Goal: Task Accomplishment & Management: Use online tool/utility

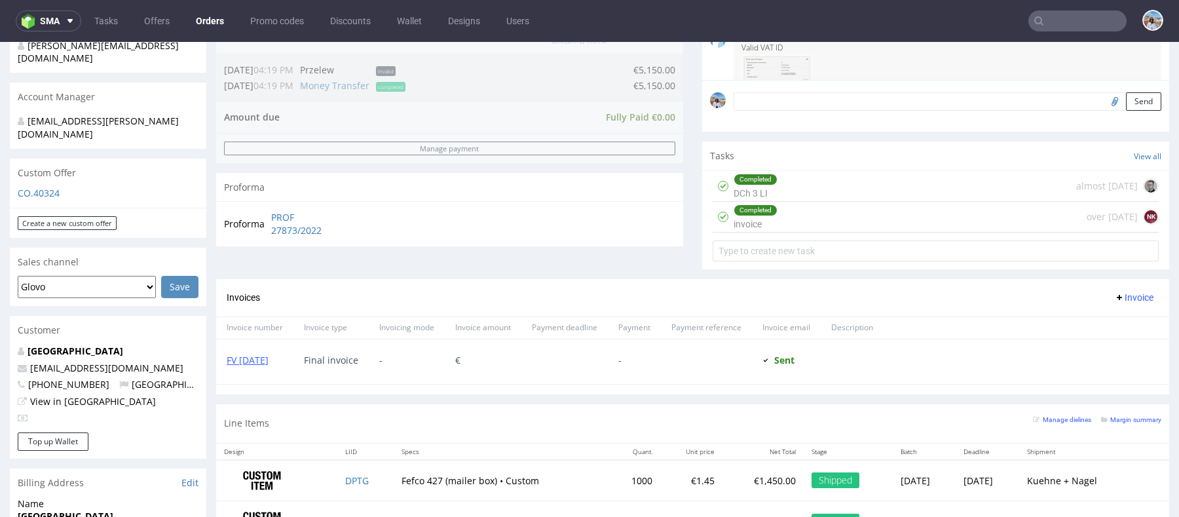
scroll to position [453, 0]
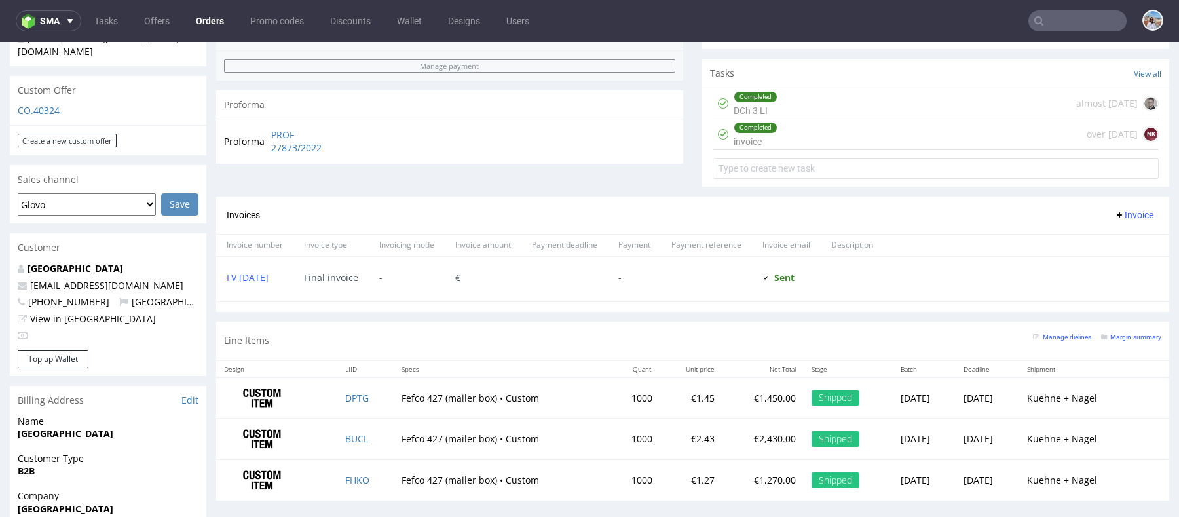
drag, startPoint x: 123, startPoint y: 264, endPoint x: 19, endPoint y: 263, distance: 104.2
click at [19, 279] on p "marketing@groupesignorini.com" at bounding box center [108, 285] width 181 height 13
copy span "marketing@groupesignorini.com"
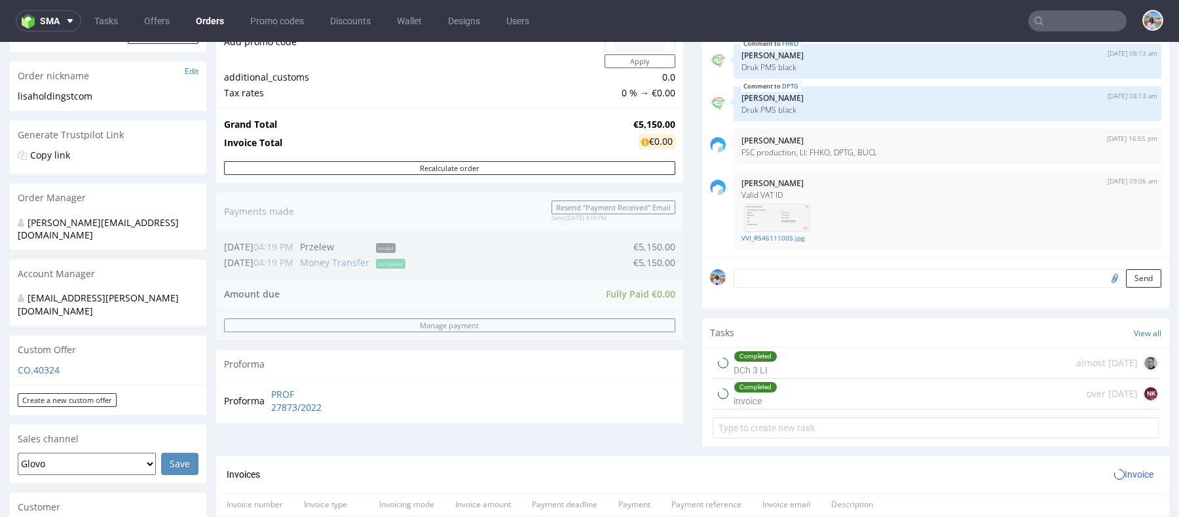
scroll to position [260, 0]
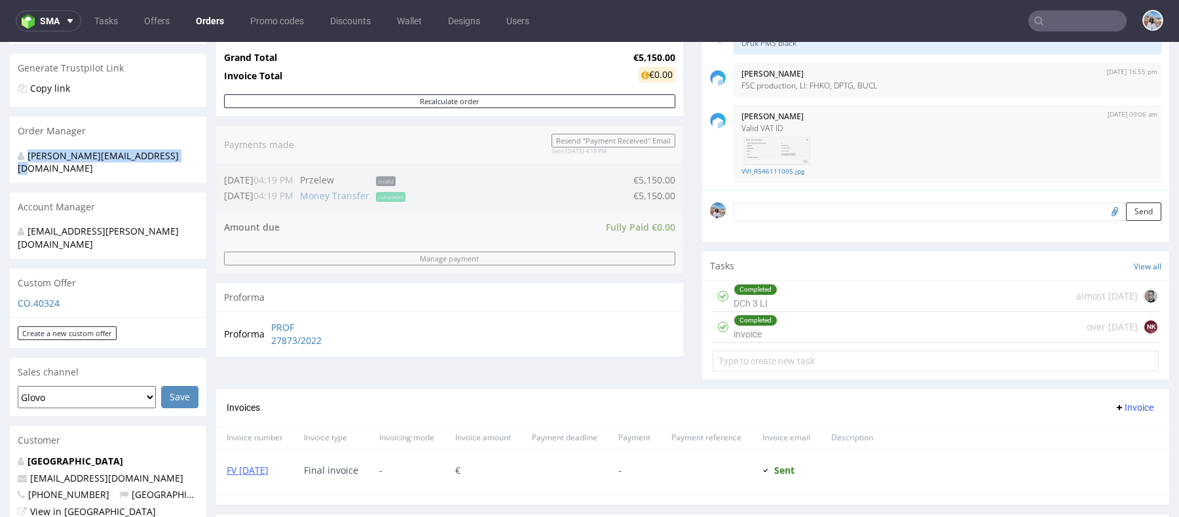
drag, startPoint x: 143, startPoint y: 158, endPoint x: 20, endPoint y: 157, distance: 123.8
click at [20, 157] on div "nicolas.teissedre@packhelp.com" at bounding box center [103, 162] width 171 height 26
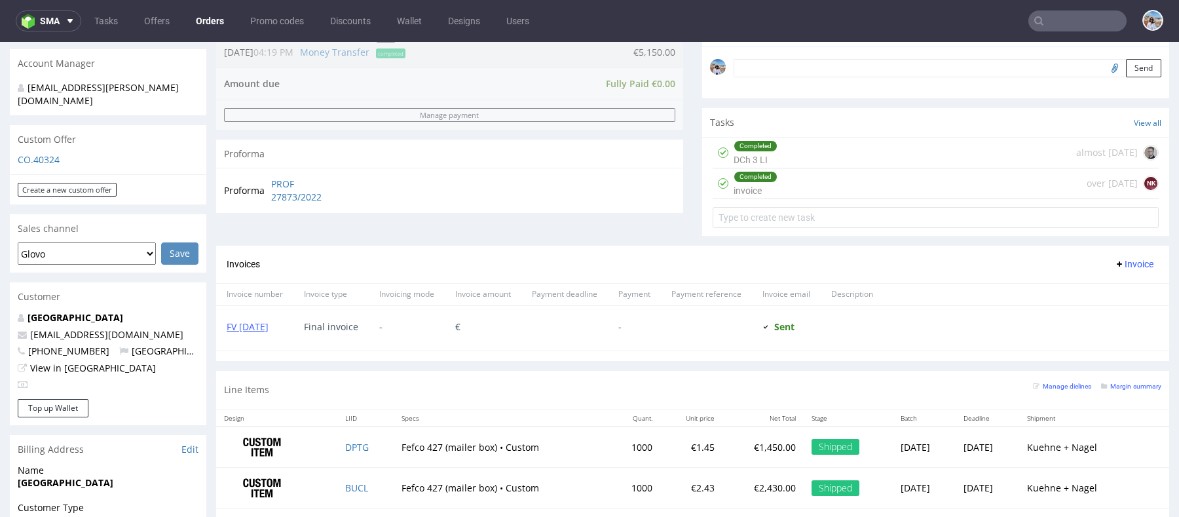
scroll to position [486, 0]
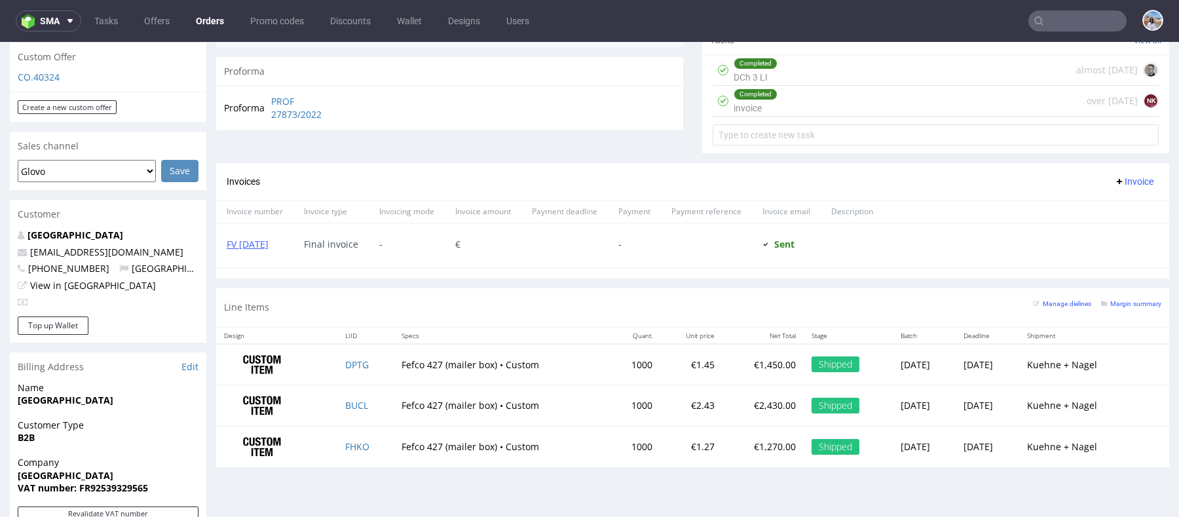
drag, startPoint x: 184, startPoint y: 221, endPoint x: 1, endPoint y: 221, distance: 183.4
click at [1, 221] on div "Order via Offer R546111005 25.10.2022 04:06 PM Mark this order as problematic I…" at bounding box center [589, 214] width 1179 height 1251
copy span "marketing@groupesignorini.com"
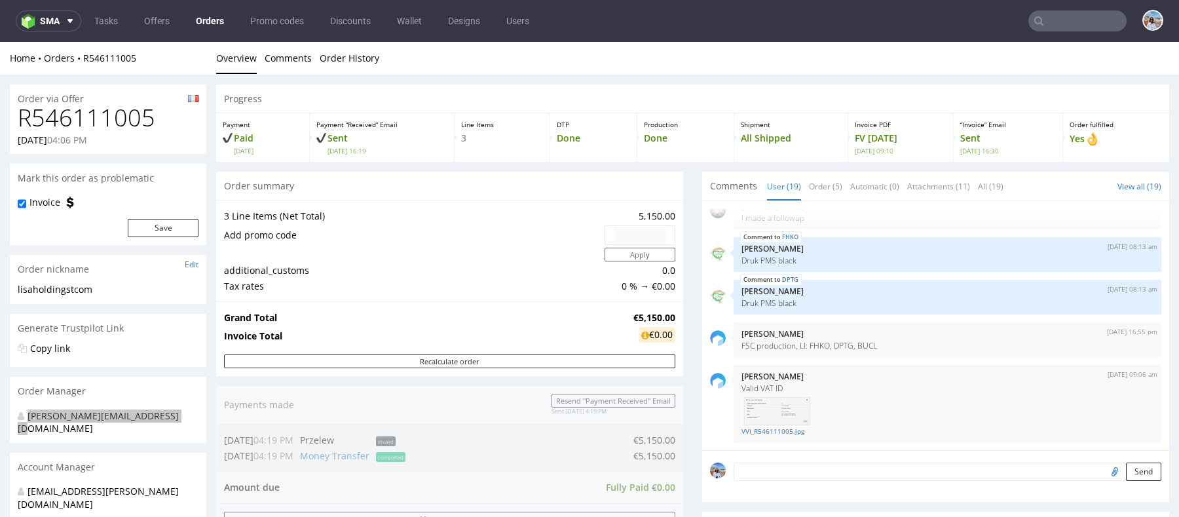
scroll to position [474, 0]
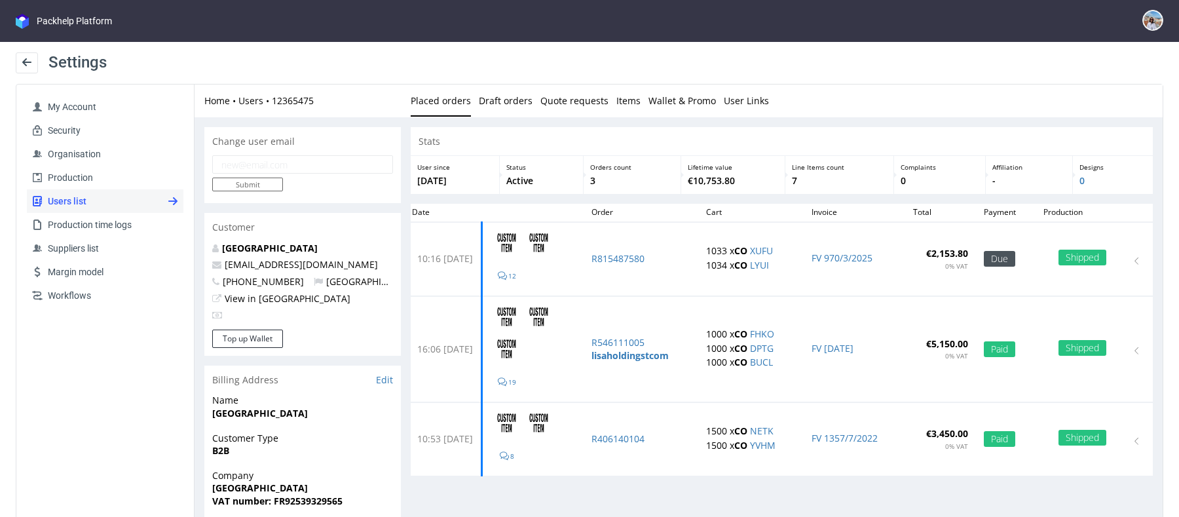
drag, startPoint x: 381, startPoint y: 262, endPoint x: 200, endPoint y: 262, distance: 180.8
click at [200, 262] on div "Change user email Submit Customer ST FRANCE marketing@groupesignorini.com +3368…" at bounding box center [679, 454] width 968 height 675
copy span "[EMAIL_ADDRESS][DOMAIN_NAME]"
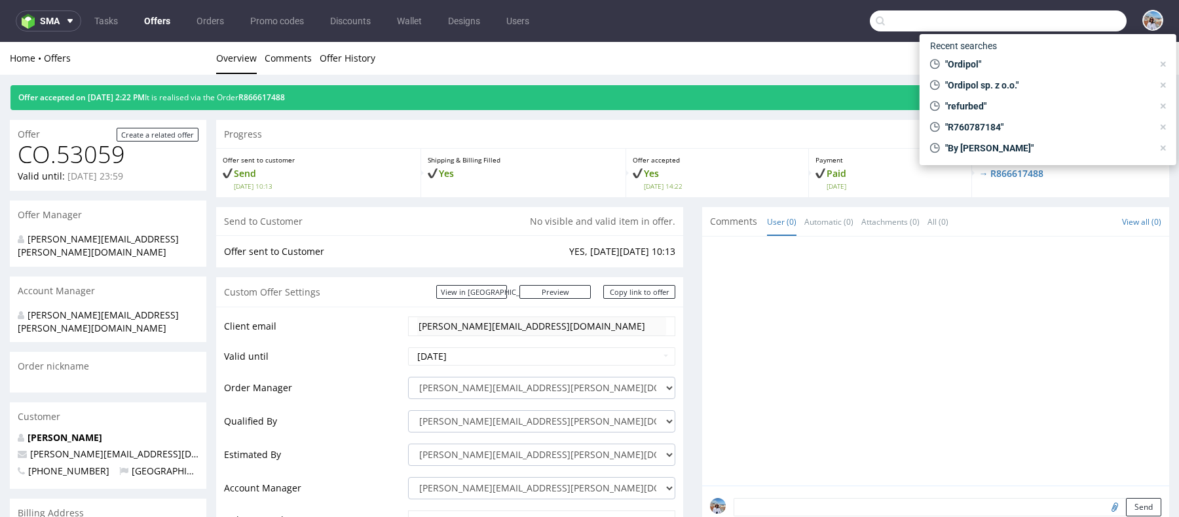
click at [1068, 14] on input "text" at bounding box center [998, 20] width 257 height 21
paste input "[EMAIL_ADDRESS][DOMAIN_NAME]"
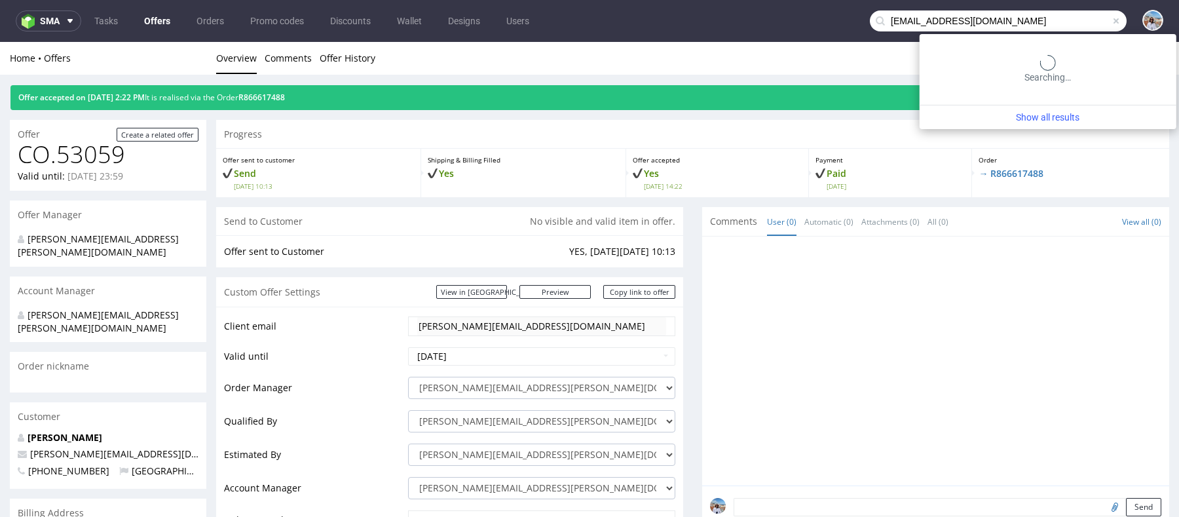
type input "[EMAIL_ADDRESS][DOMAIN_NAME]"
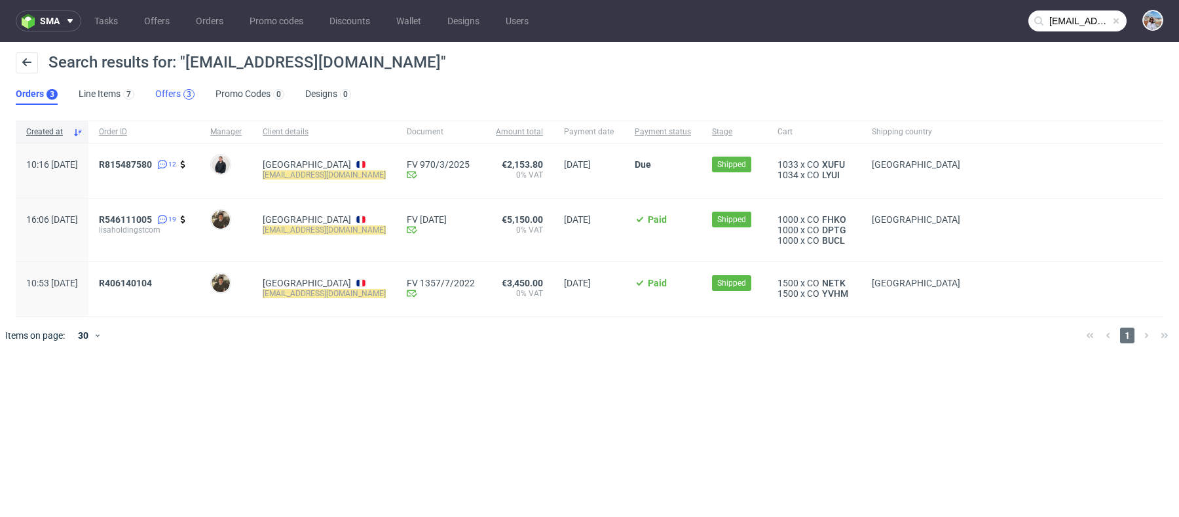
click at [183, 92] on div "3" at bounding box center [188, 94] width 11 height 10
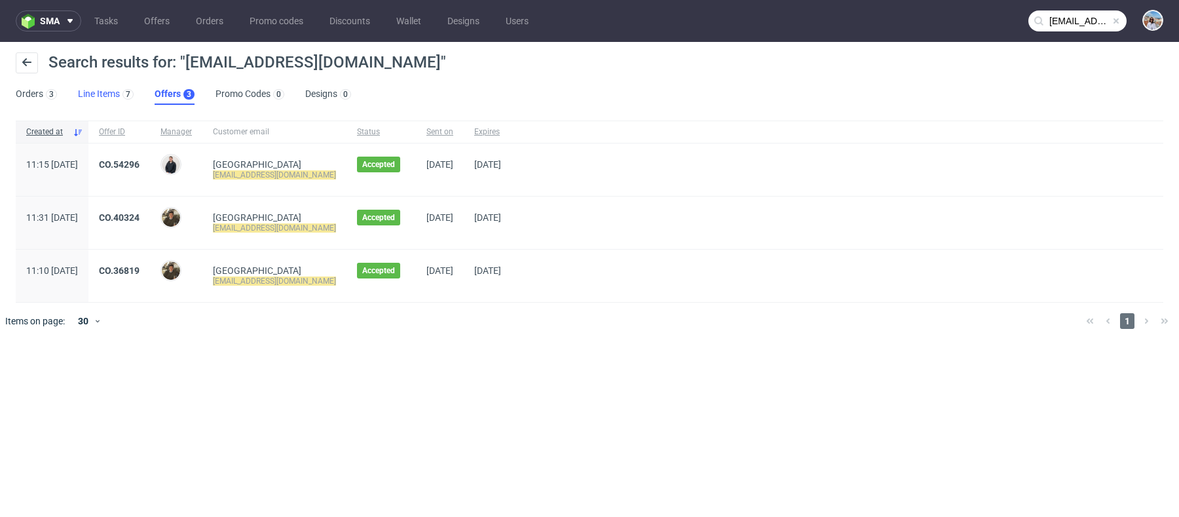
click at [94, 99] on link "Line Items 7" at bounding box center [106, 94] width 56 height 21
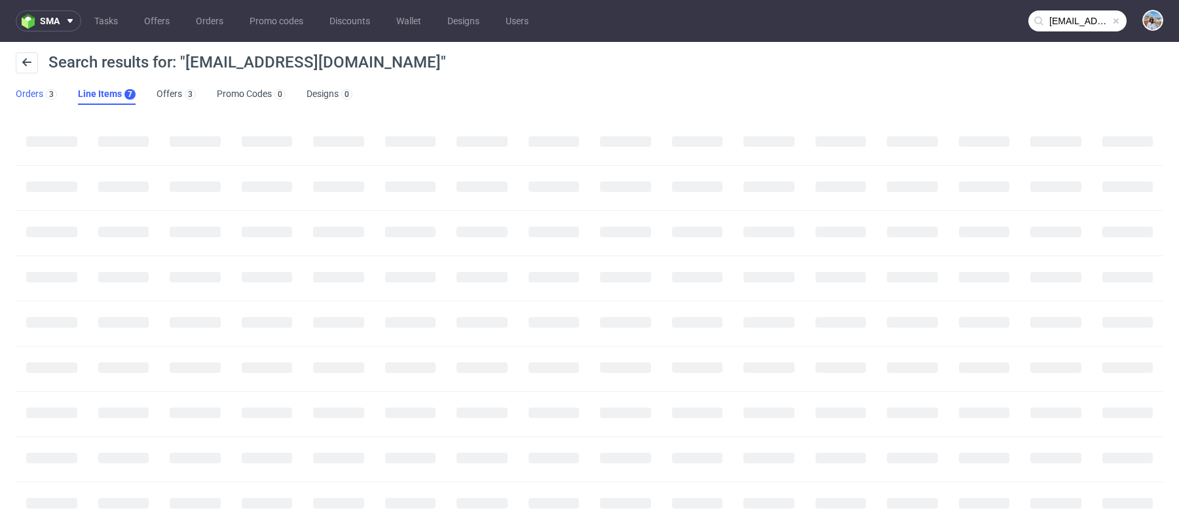
click at [41, 102] on link "Orders 3" at bounding box center [36, 94] width 41 height 21
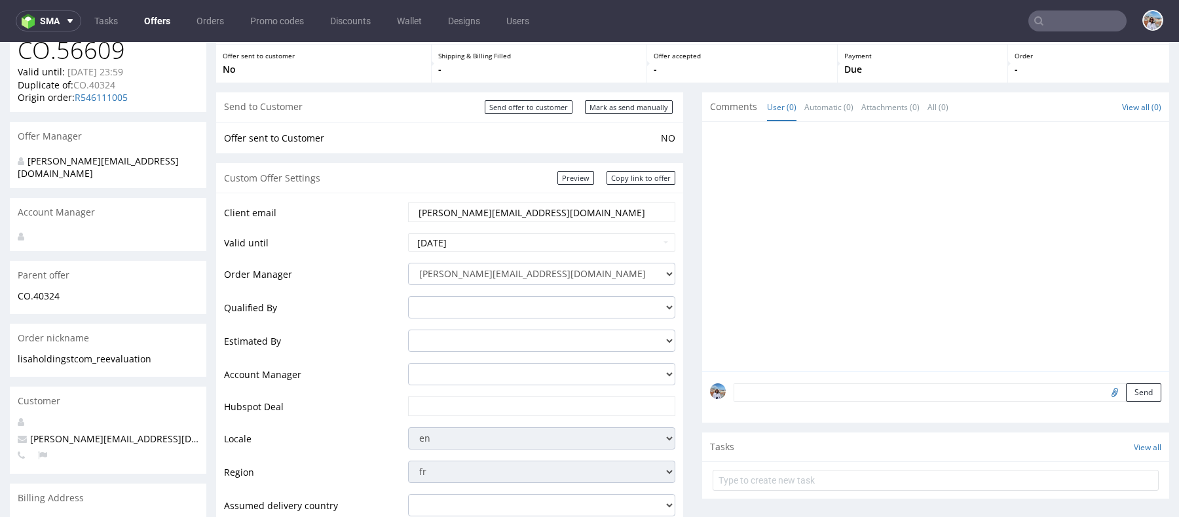
scroll to position [172, 0]
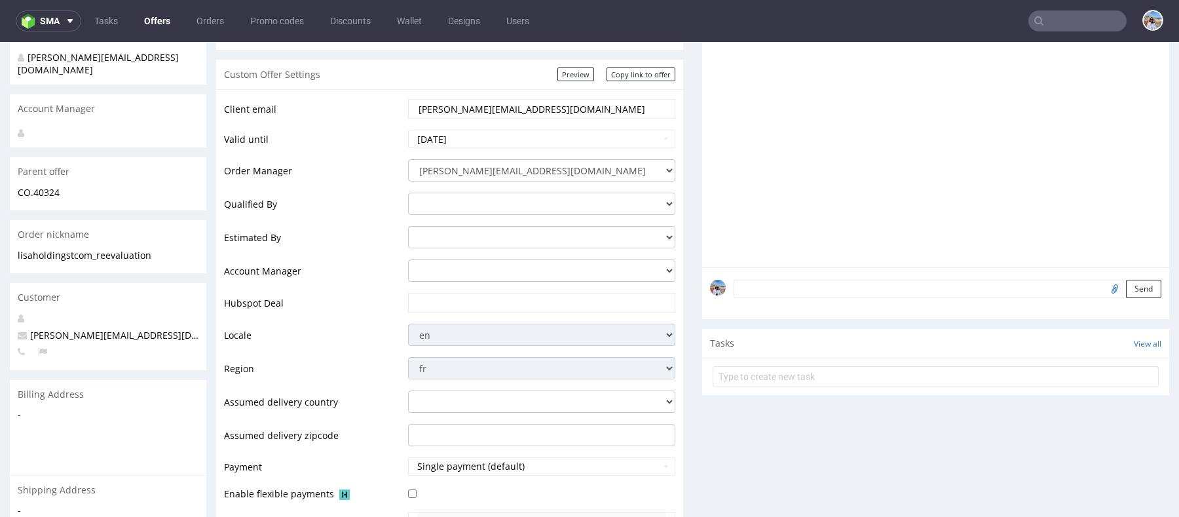
click at [461, 102] on input "[PERSON_NAME][EMAIL_ADDRESS][DOMAIN_NAME]" at bounding box center [541, 109] width 249 height 18
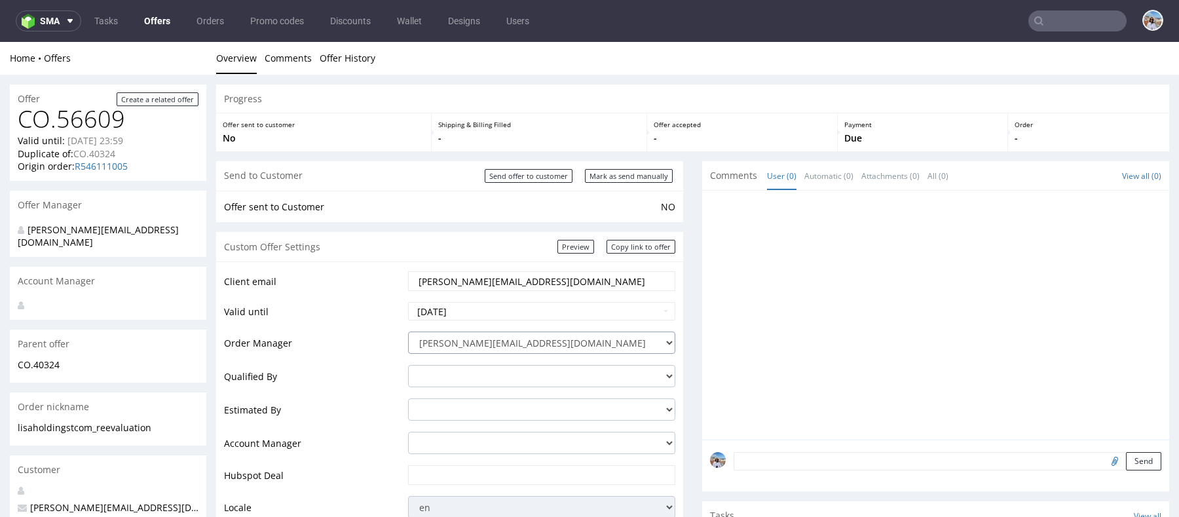
click at [462, 341] on select "[PERSON_NAME][EMAIL_ADDRESS][DOMAIN_NAME] [PERSON_NAME][DOMAIN_NAME][EMAIL_ADDR…" at bounding box center [541, 342] width 267 height 22
select select "12214305"
click at [408, 331] on select "[PERSON_NAME][EMAIL_ADDRESS][DOMAIN_NAME] [PERSON_NAME][DOMAIN_NAME][EMAIL_ADDR…" at bounding box center [541, 342] width 267 height 22
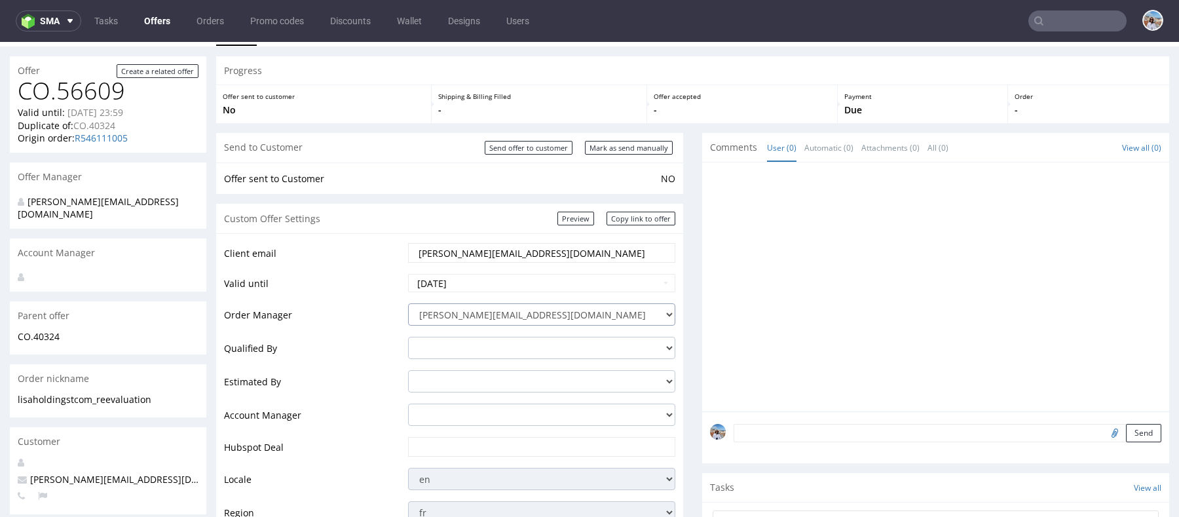
scroll to position [67, 0]
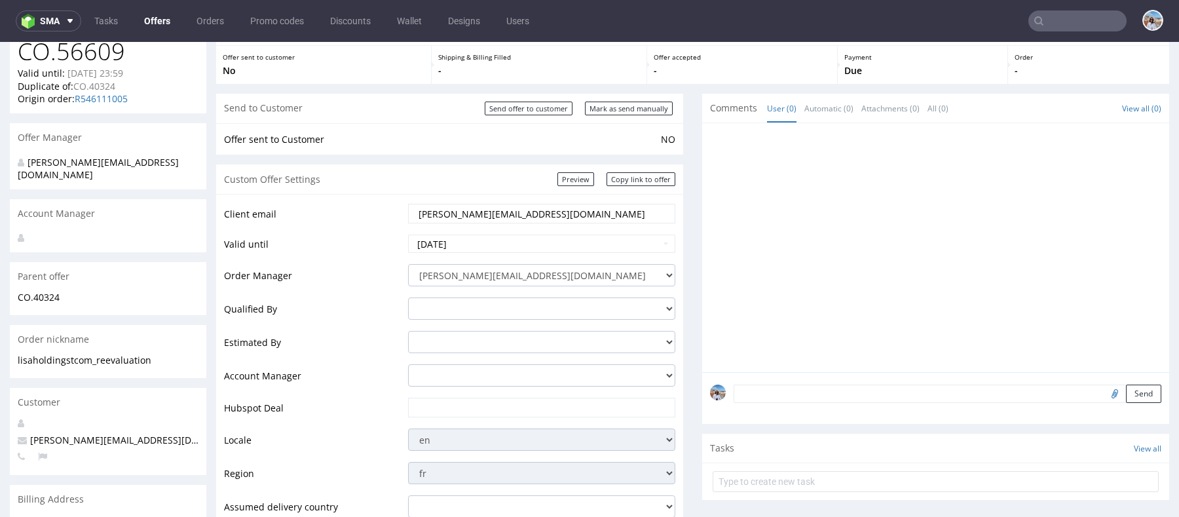
click at [432, 409] on input "text" at bounding box center [541, 407] width 249 height 18
paste input "[URL][DOMAIN_NAME]"
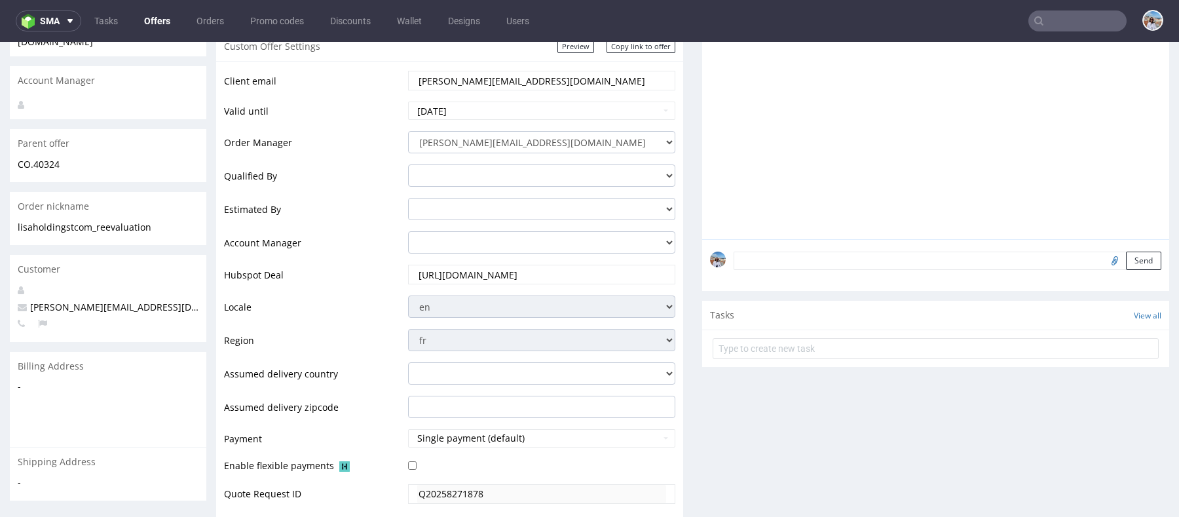
scroll to position [310, 0]
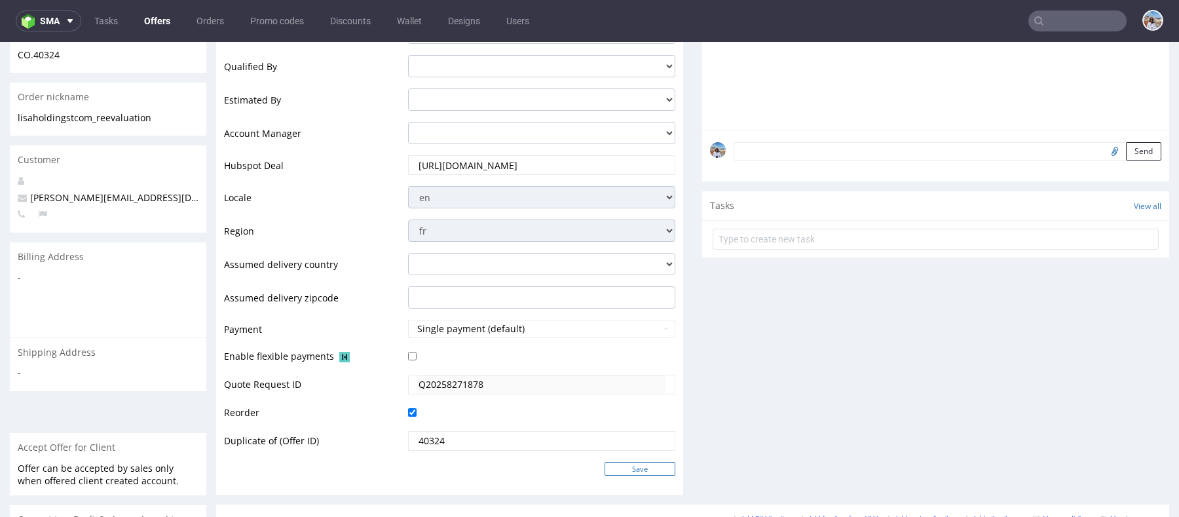
type input "[URL][DOMAIN_NAME]"
click at [622, 463] on input "Save" at bounding box center [640, 469] width 71 height 14
type input "In progress..."
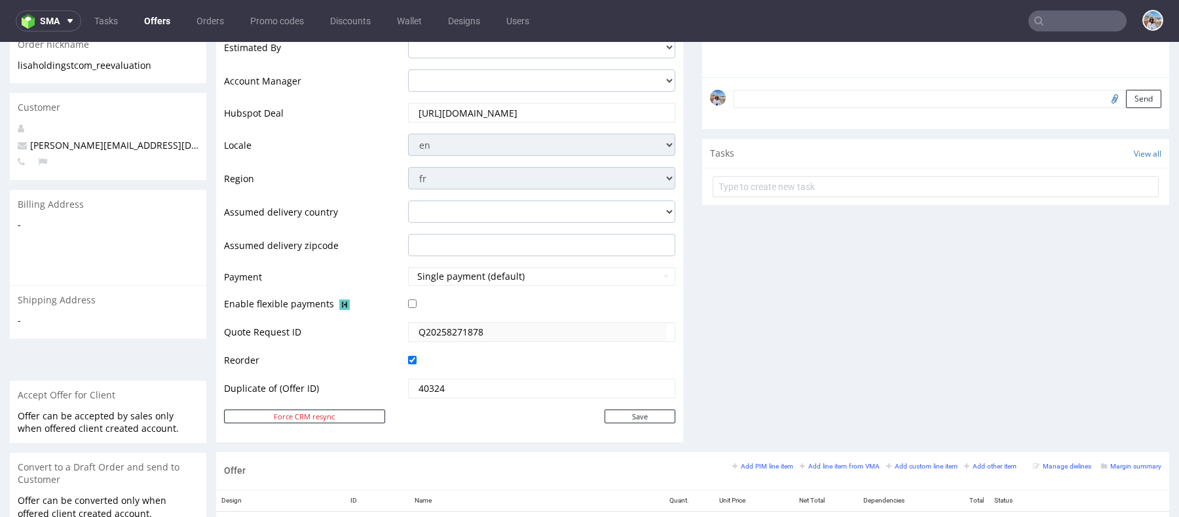
scroll to position [595, 0]
